Goal: Task Accomplishment & Management: Use online tool/utility

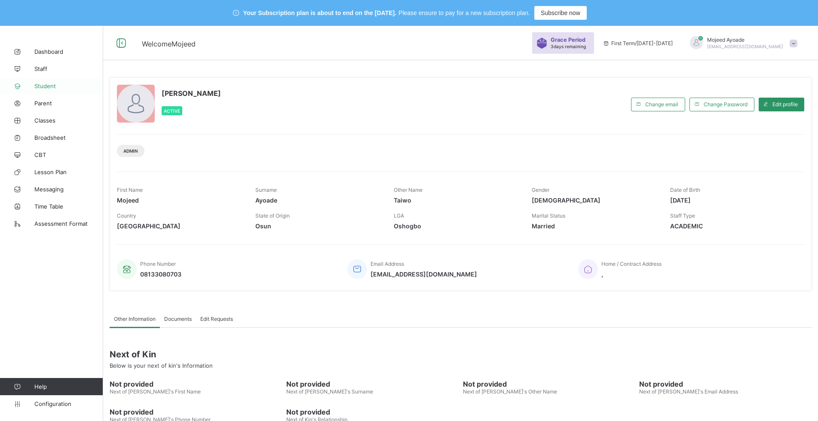
click at [49, 88] on span "Student" at bounding box center [68, 86] width 69 height 7
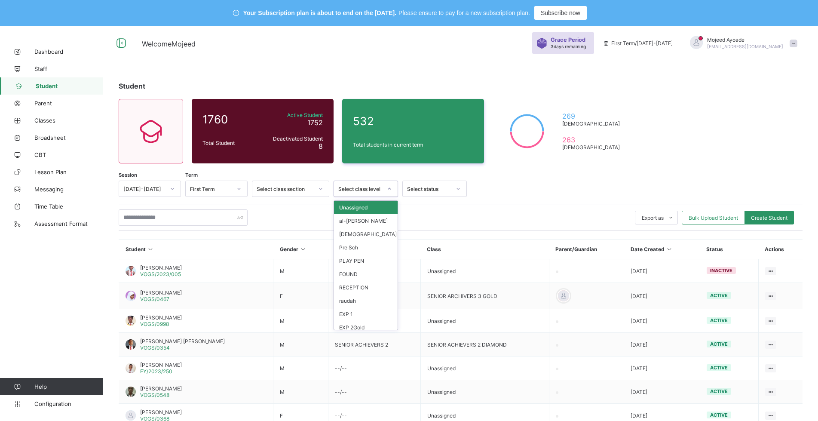
click at [389, 191] on icon at bounding box center [389, 188] width 5 height 9
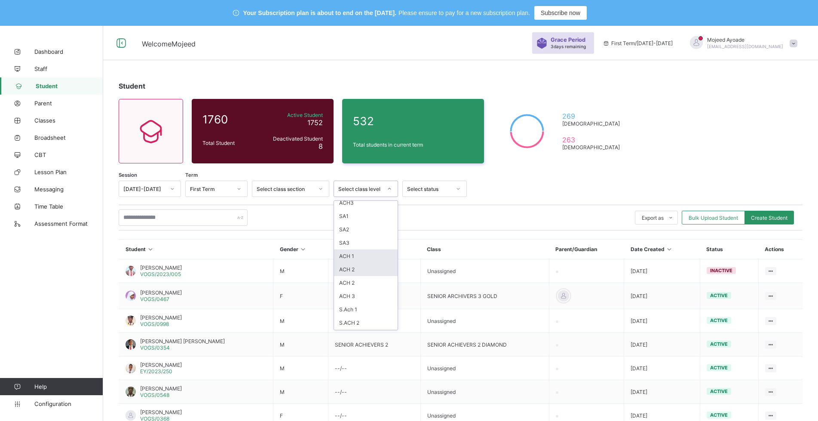
scroll to position [271, 0]
click at [350, 227] on div "SA3" at bounding box center [366, 229] width 64 height 13
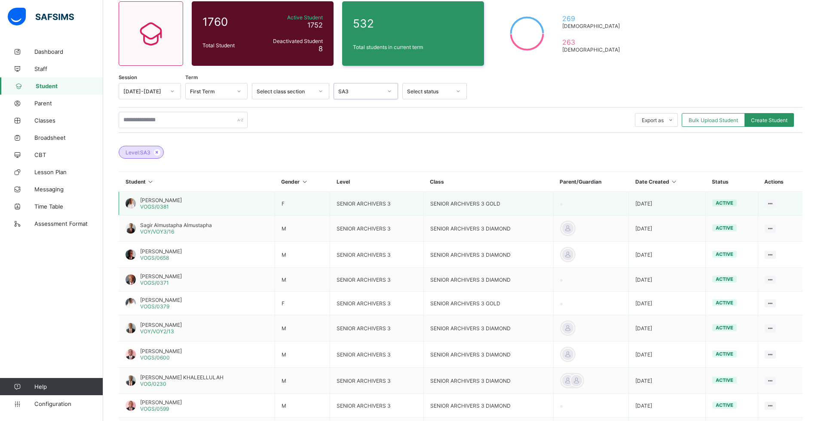
scroll to position [0, 0]
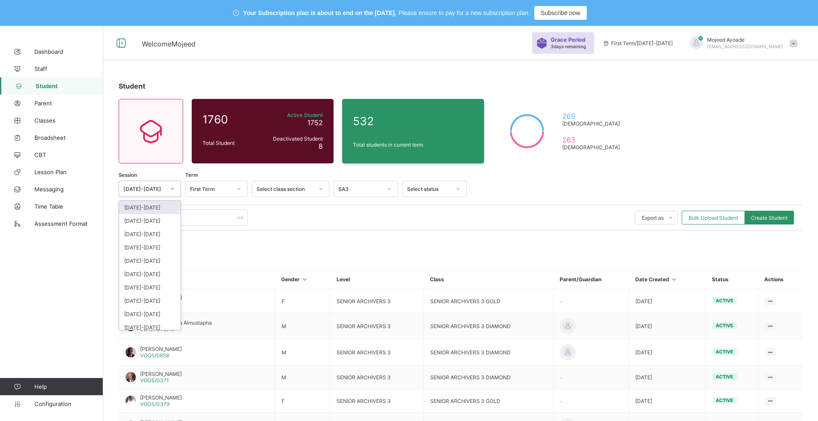
click at [173, 185] on div at bounding box center [172, 189] width 15 height 14
click at [151, 219] on div "2024-2025" at bounding box center [149, 220] width 61 height 13
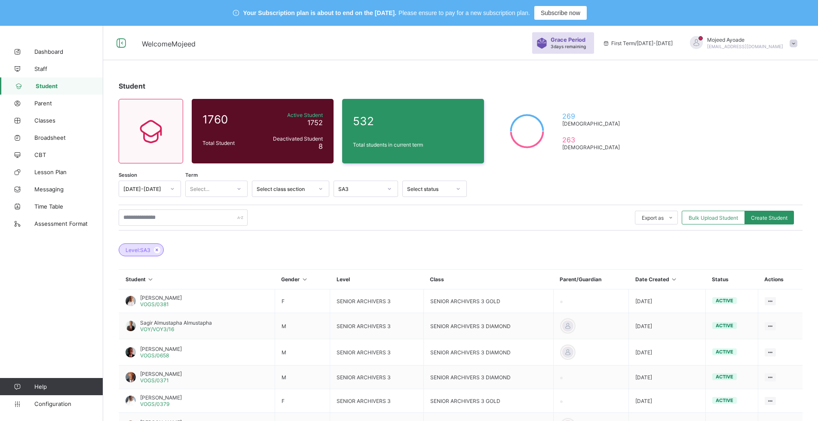
click at [323, 232] on div "Level: SA3" at bounding box center [461, 246] width 684 height 30
click at [238, 189] on icon at bounding box center [239, 188] width 5 height 9
click at [301, 219] on div "Export as Pdf Report Excel Report Excel Report (LMS) Bulk Upload Student Create…" at bounding box center [461, 217] width 684 height 16
click at [377, 191] on div "SA3" at bounding box center [360, 189] width 44 height 6
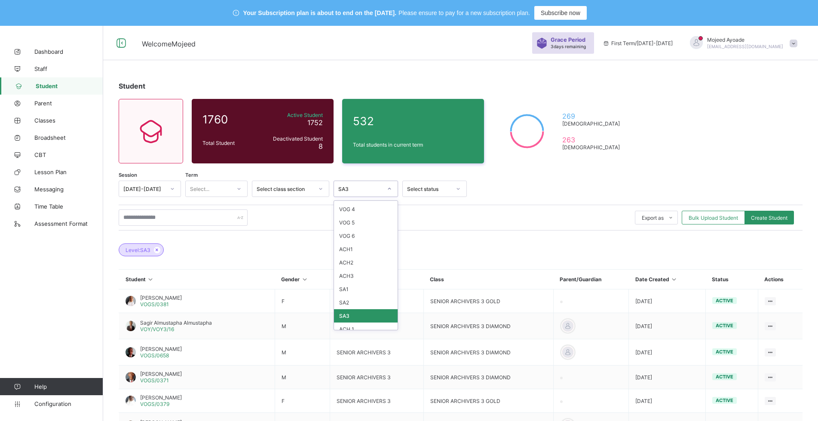
click at [350, 316] on div "SA3" at bounding box center [366, 315] width 64 height 13
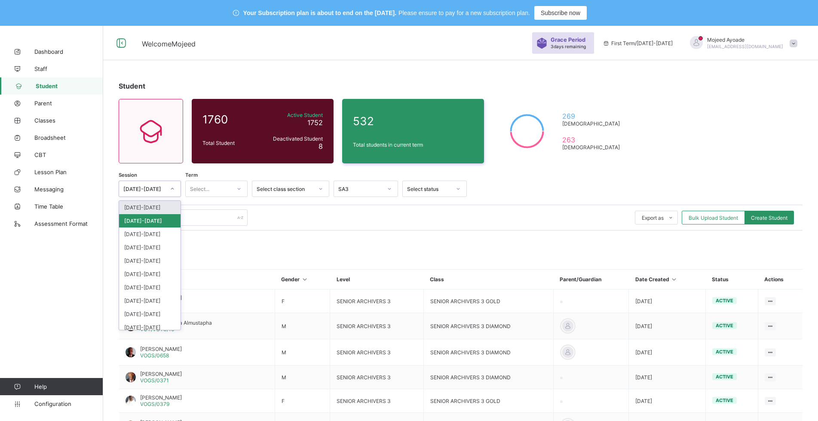
click at [169, 188] on div at bounding box center [172, 189] width 15 height 14
click at [152, 235] on div "2023-2024" at bounding box center [149, 233] width 61 height 13
